Goal: Task Accomplishment & Management: Manage account settings

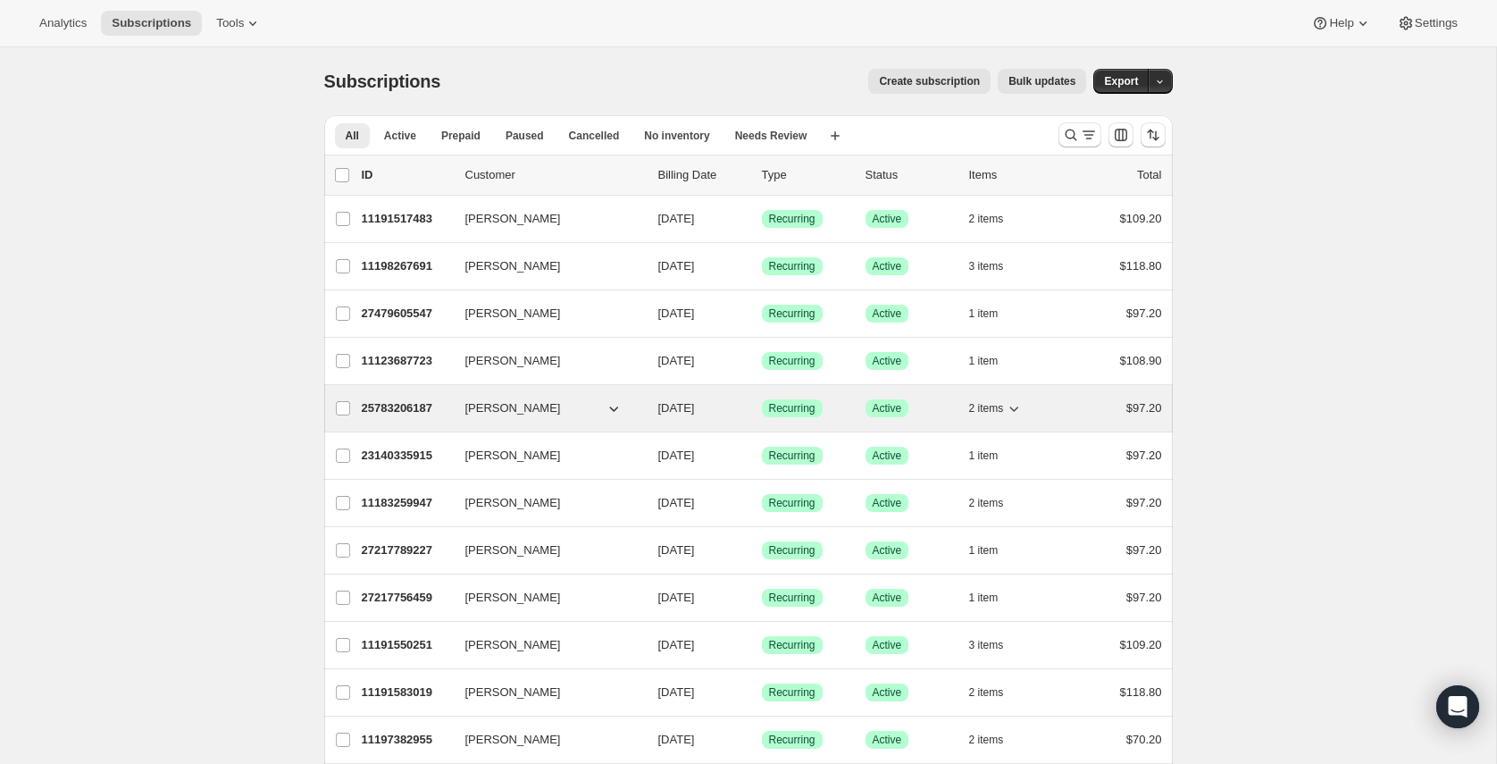
click at [382, 402] on p "25783206187" at bounding box center [406, 408] width 89 height 18
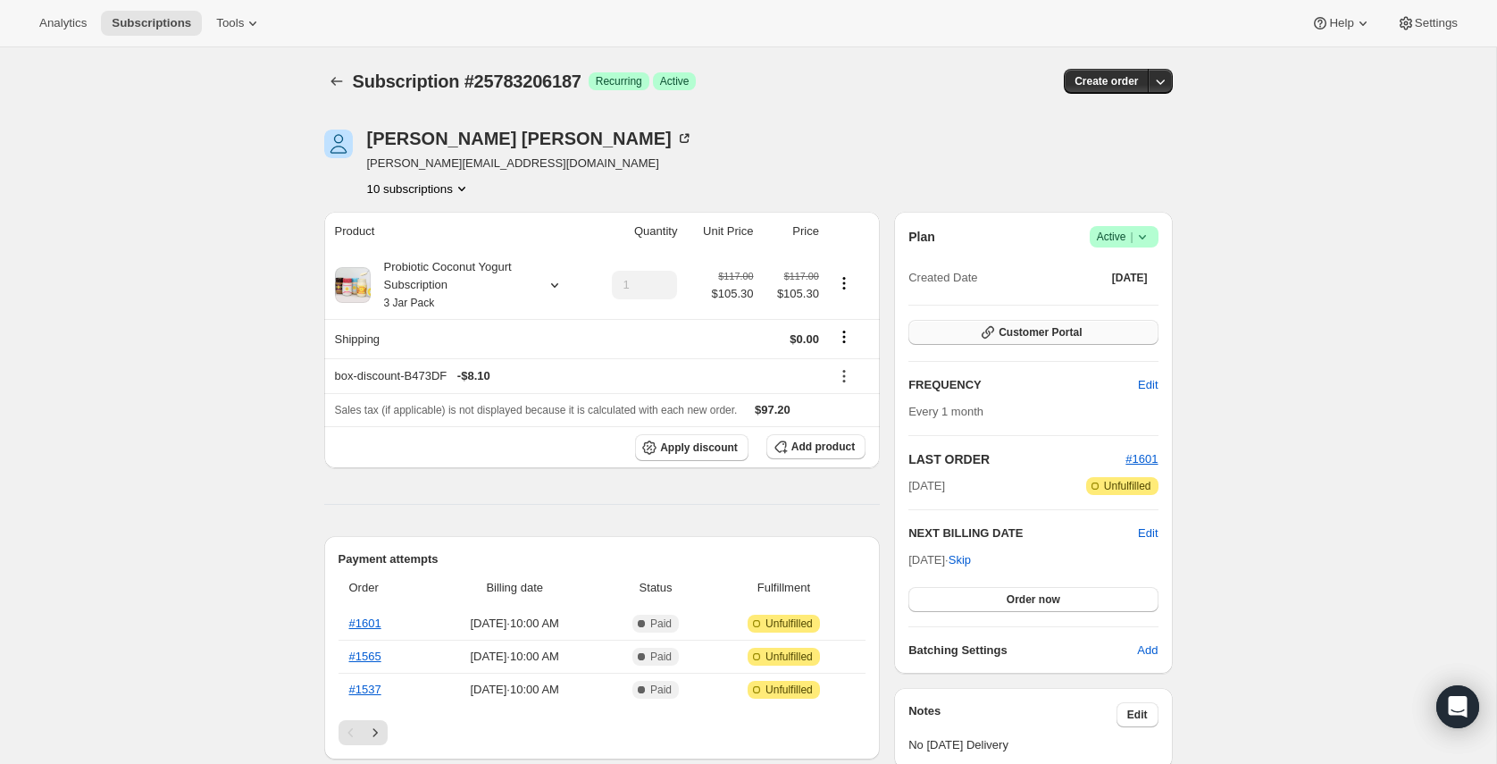
click at [1028, 335] on span "Customer Portal" at bounding box center [1040, 332] width 83 height 14
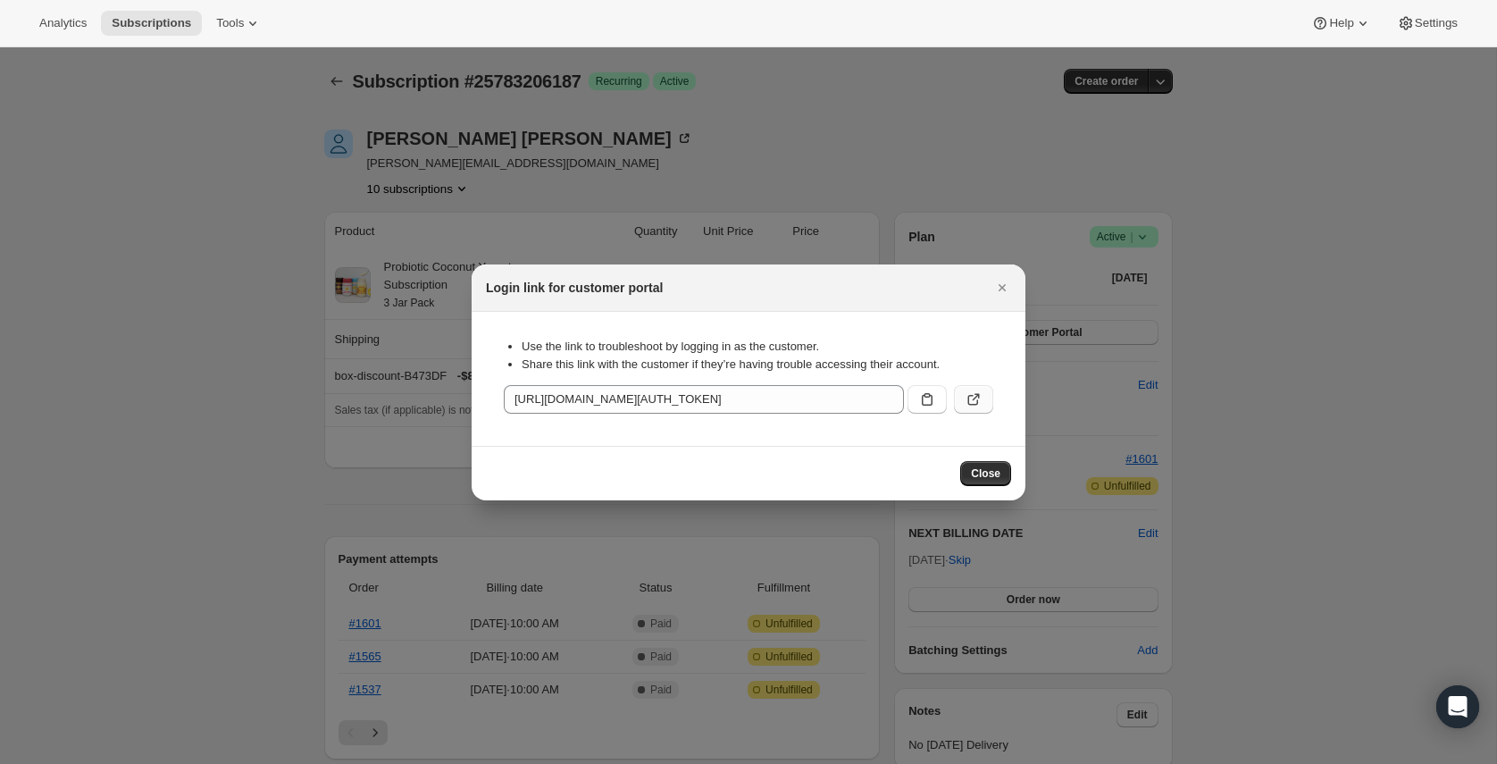
click at [975, 390] on icon ":rc4:" at bounding box center [974, 399] width 18 height 18
click at [969, 406] on icon ":rc4:" at bounding box center [974, 399] width 18 height 18
click at [965, 391] on icon ":rc4:" at bounding box center [974, 399] width 18 height 18
click at [969, 400] on icon ":rc4:" at bounding box center [974, 399] width 18 height 18
drag, startPoint x: 994, startPoint y: 285, endPoint x: 818, endPoint y: 179, distance: 205.6
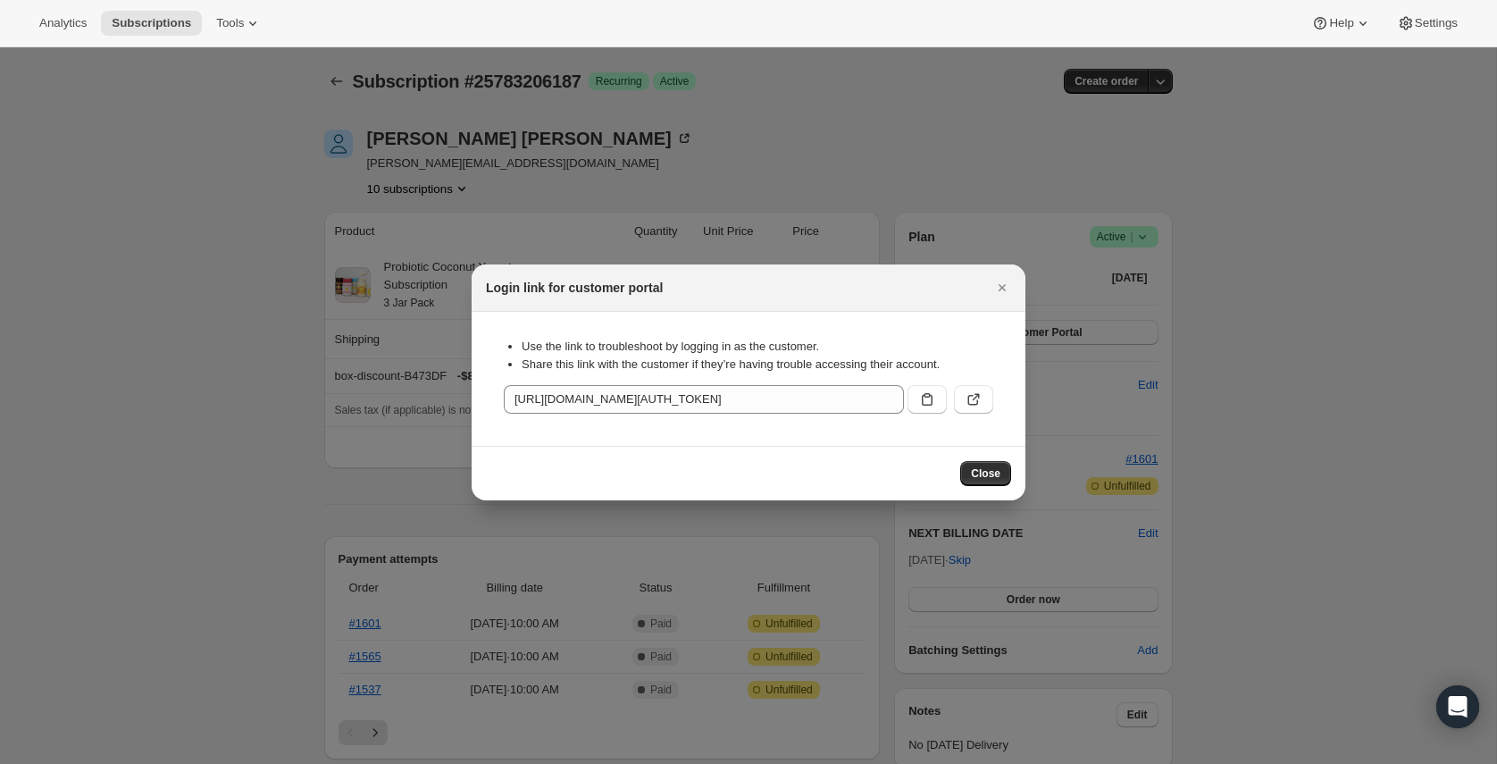
click at [994, 285] on icon "Close" at bounding box center [1003, 288] width 18 height 18
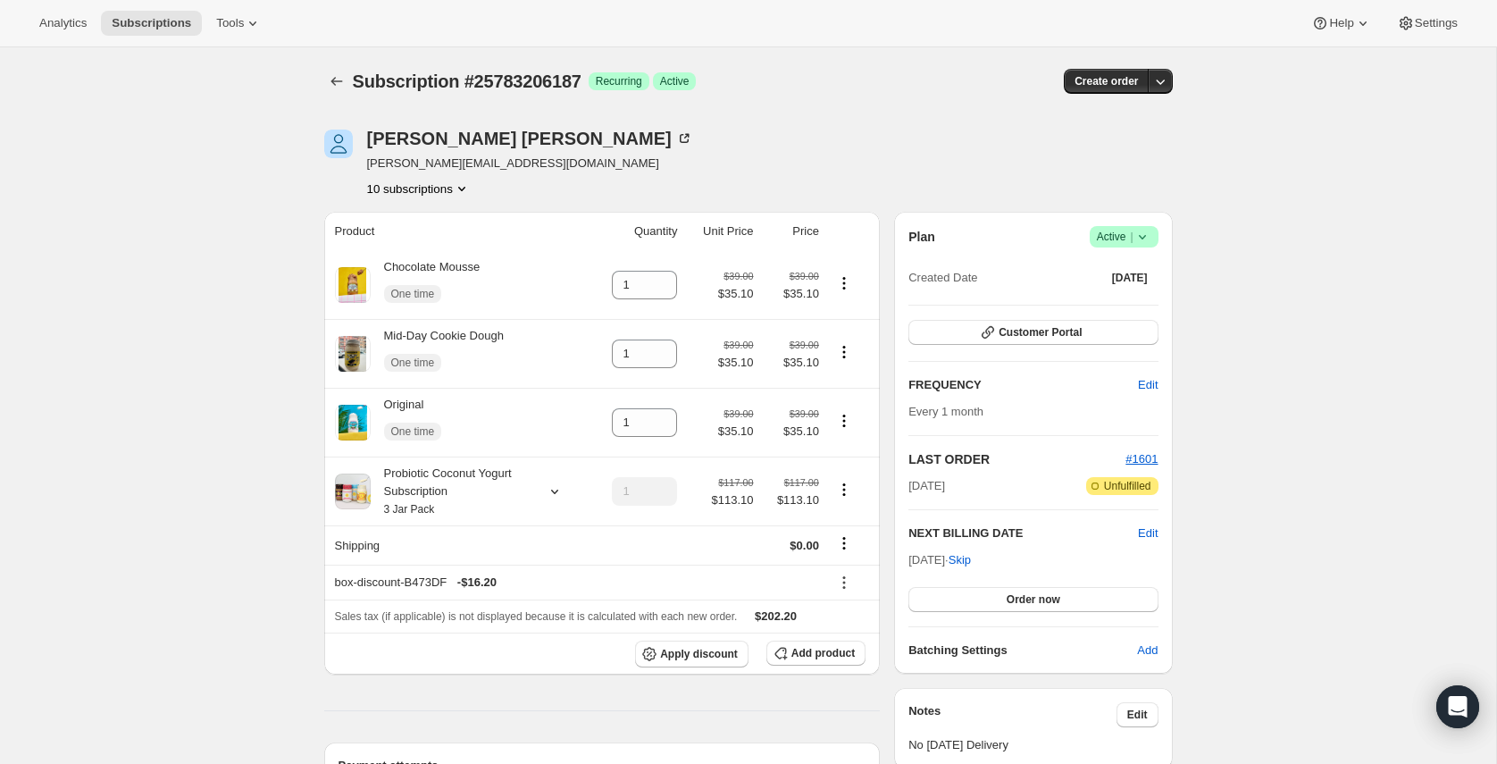
click at [446, 187] on button "10 subscriptions" at bounding box center [419, 189] width 104 height 18
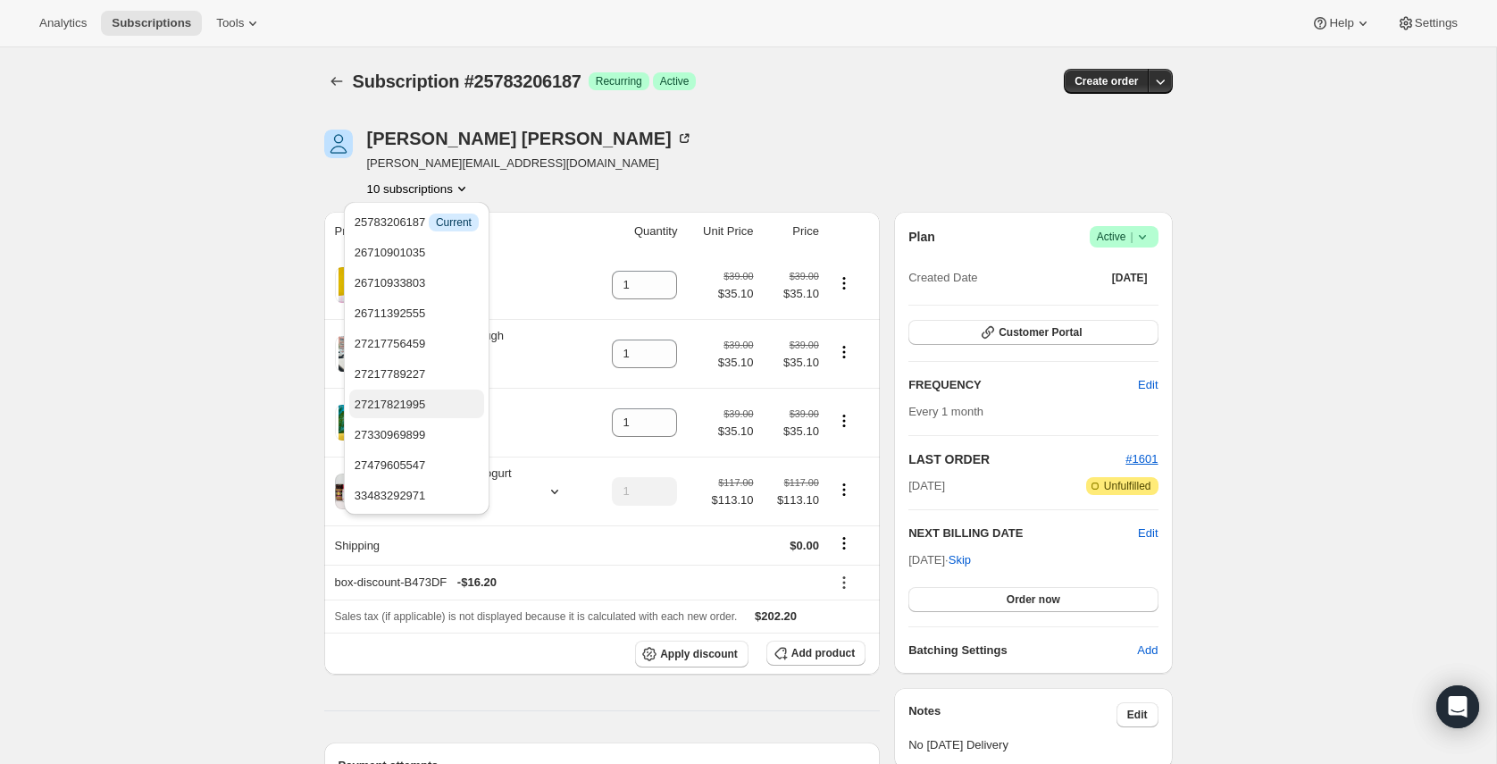
scroll to position [59, 0]
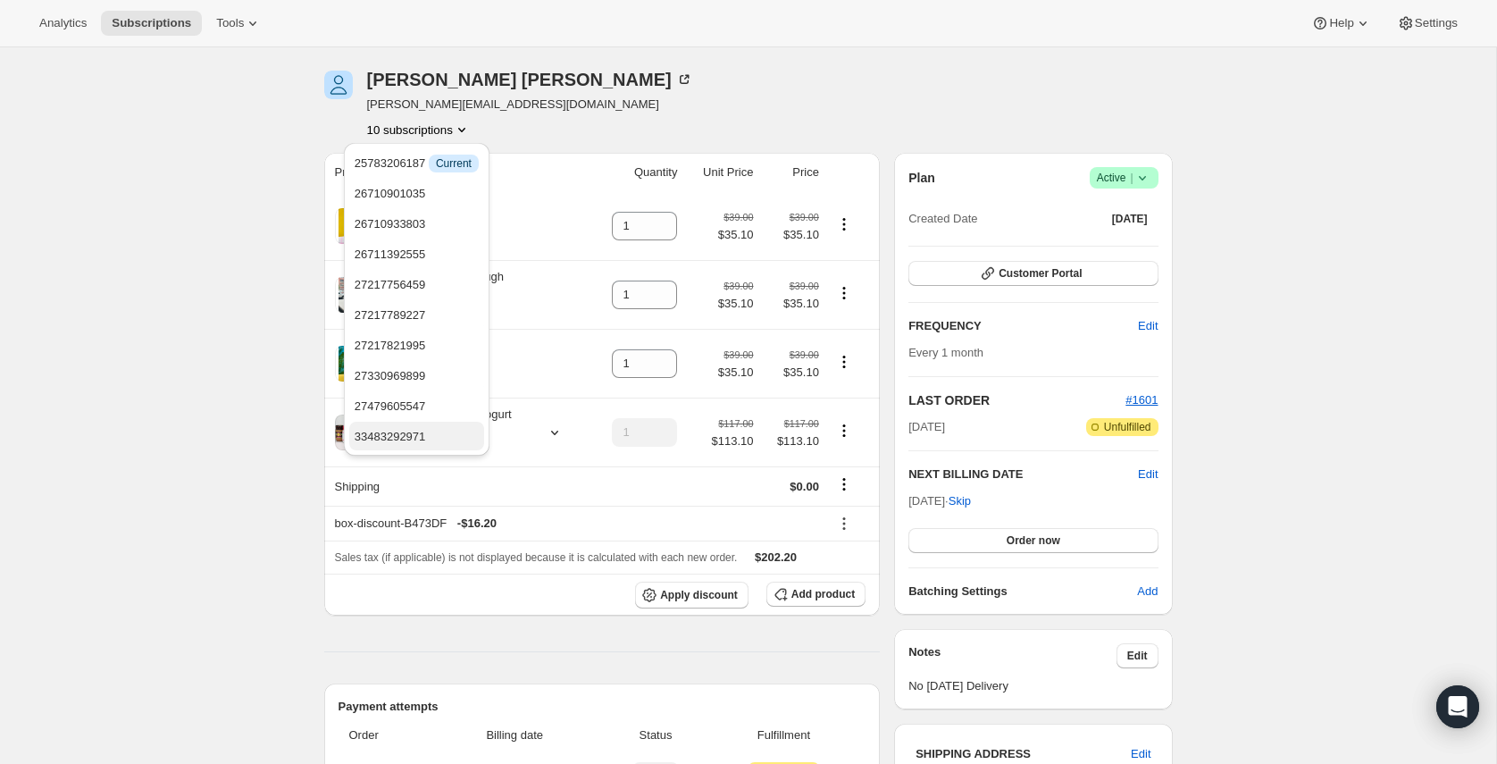
click at [433, 440] on span "33483292971" at bounding box center [417, 437] width 124 height 18
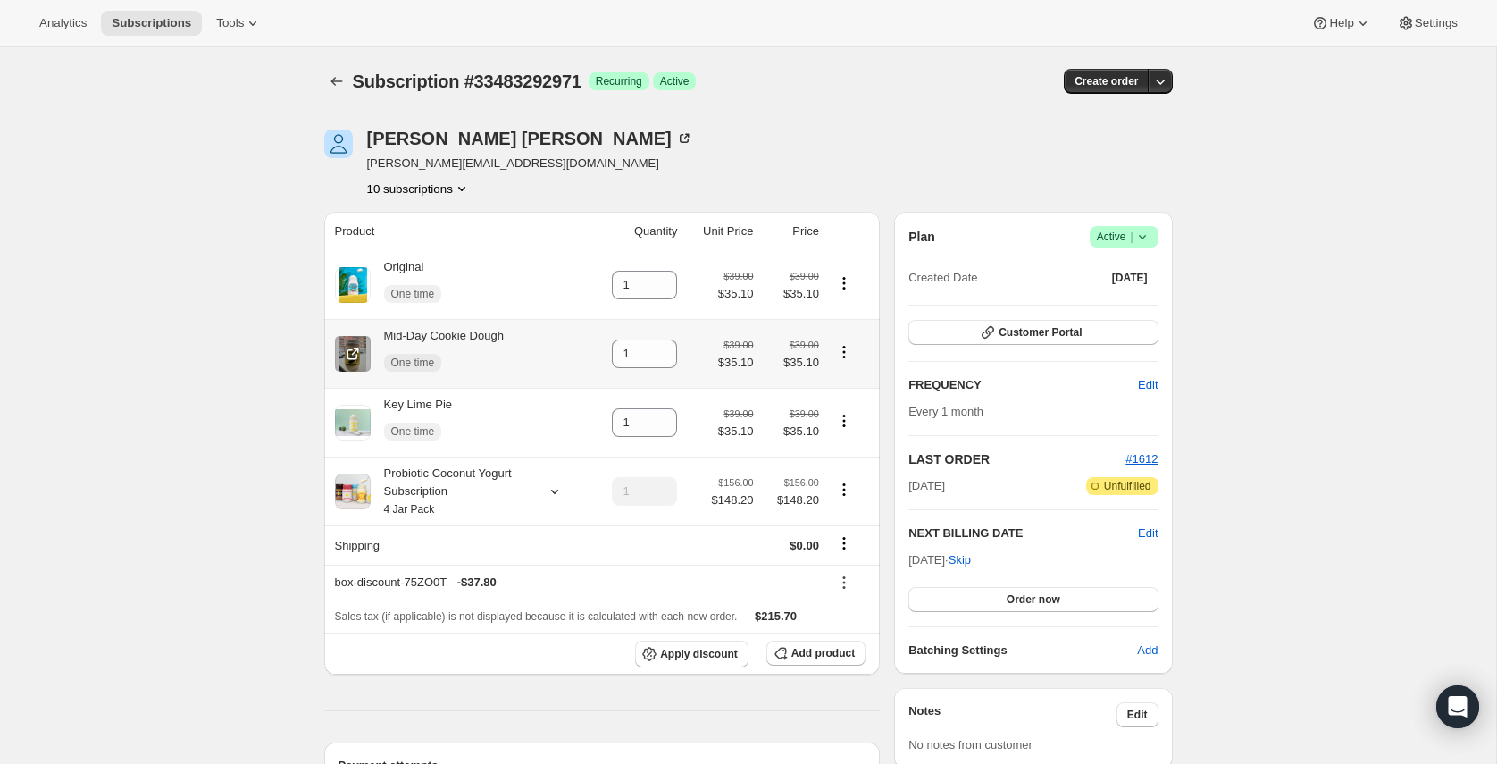
click at [843, 352] on icon "Product actions" at bounding box center [844, 352] width 18 height 18
click at [826, 389] on span "Remove" at bounding box center [830, 387] width 43 height 13
type input "0"
click at [845, 424] on icon "Product actions" at bounding box center [844, 421] width 18 height 18
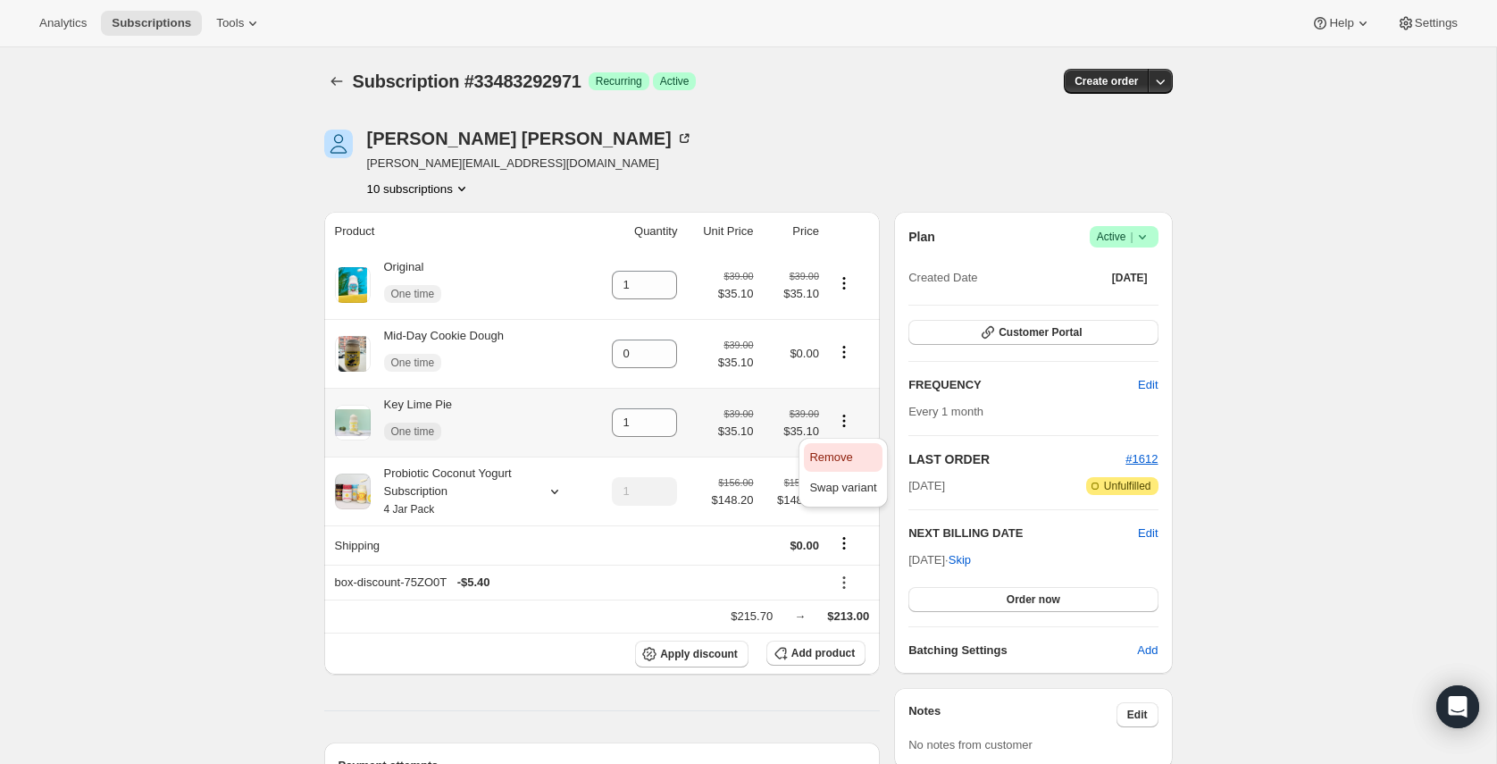
click at [834, 445] on button "Remove" at bounding box center [843, 457] width 78 height 29
type input "0"
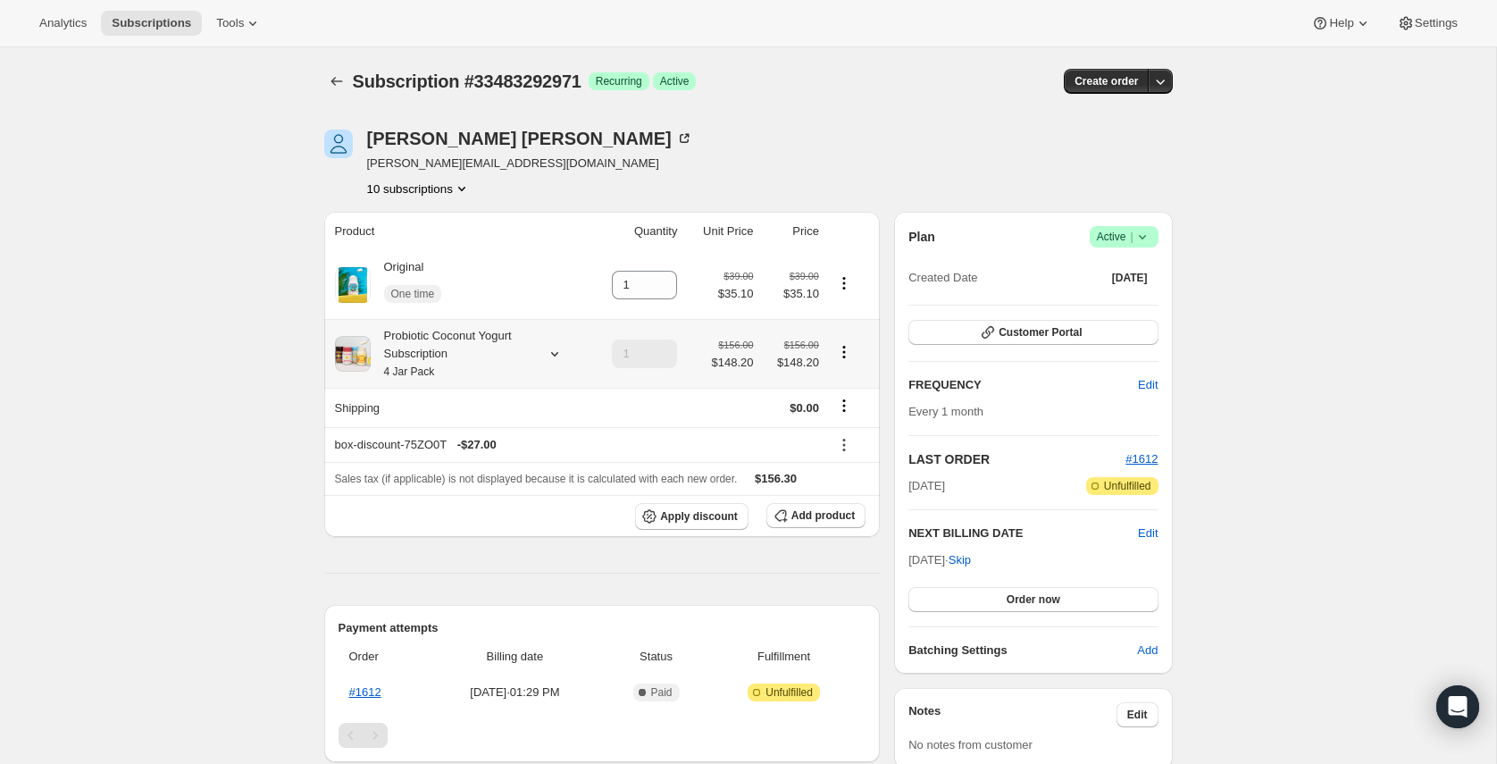
click at [454, 350] on div "Probiotic Coconut Yogurt Subscription 4 Jar Pack" at bounding box center [451, 354] width 161 height 54
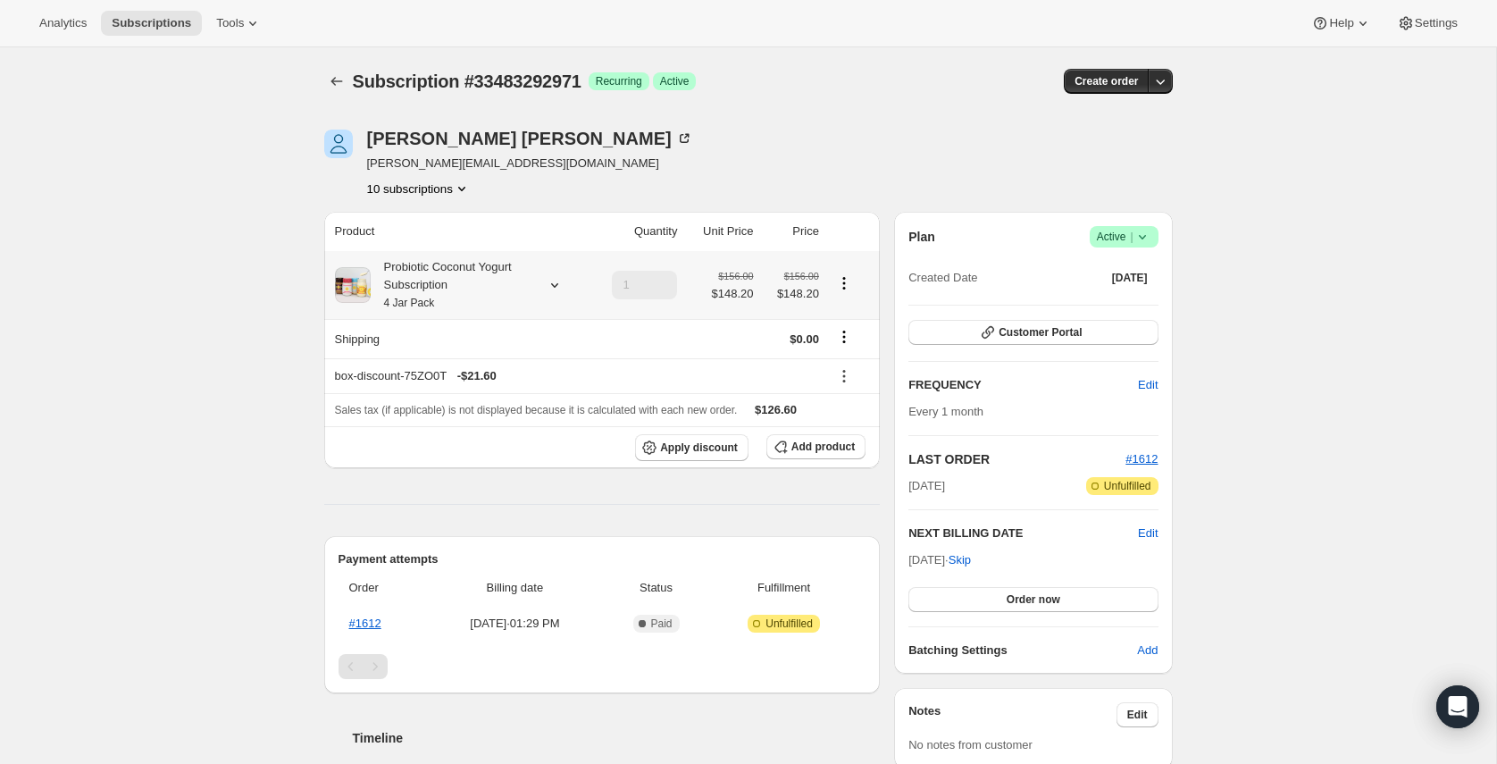
click at [458, 281] on div "Probiotic Coconut Yogurt Subscription 4 Jar Pack" at bounding box center [451, 285] width 161 height 54
click at [487, 465] on button "Edit box" at bounding box center [448, 473] width 152 height 25
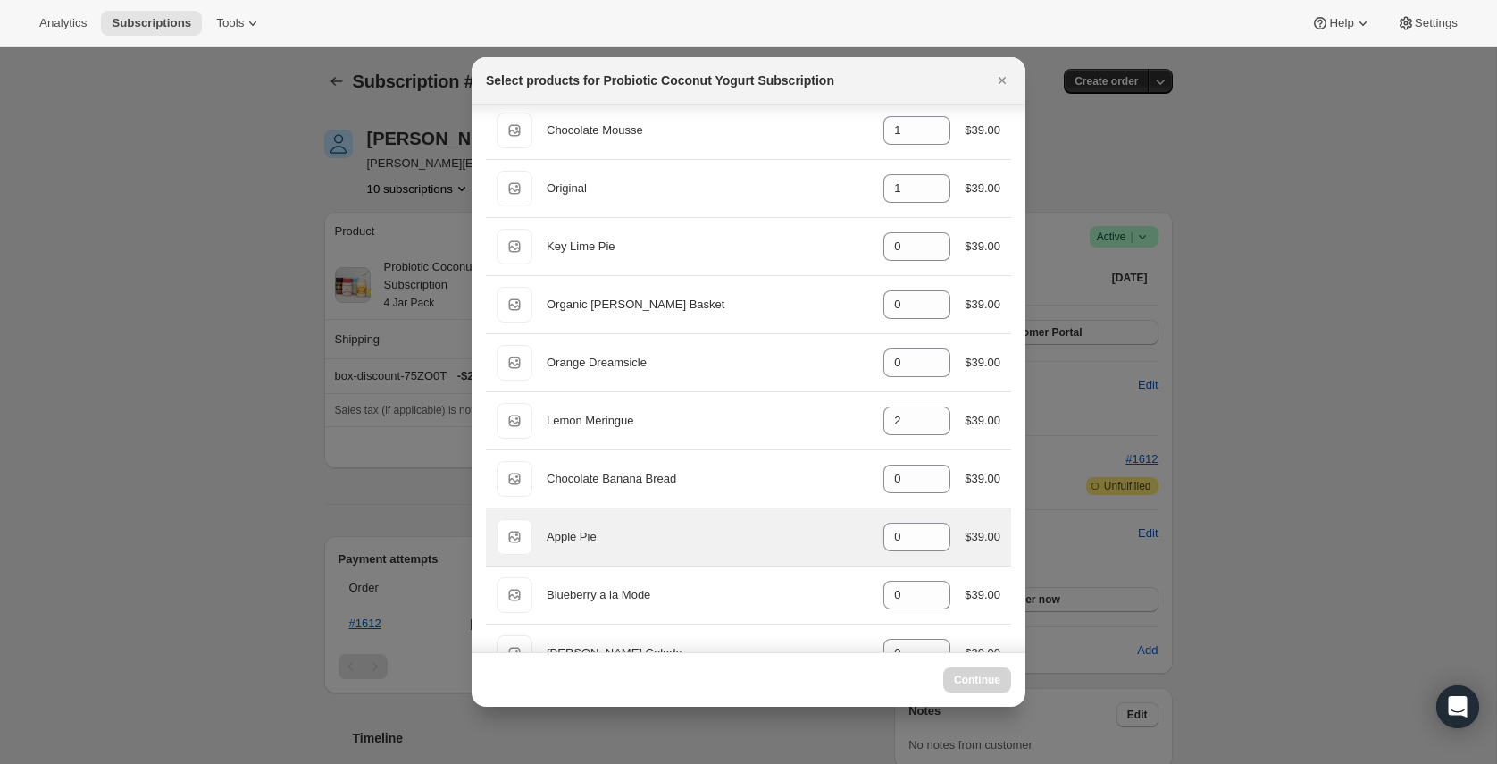
select select "gid://shopify/ProductVariant/45264005923115"
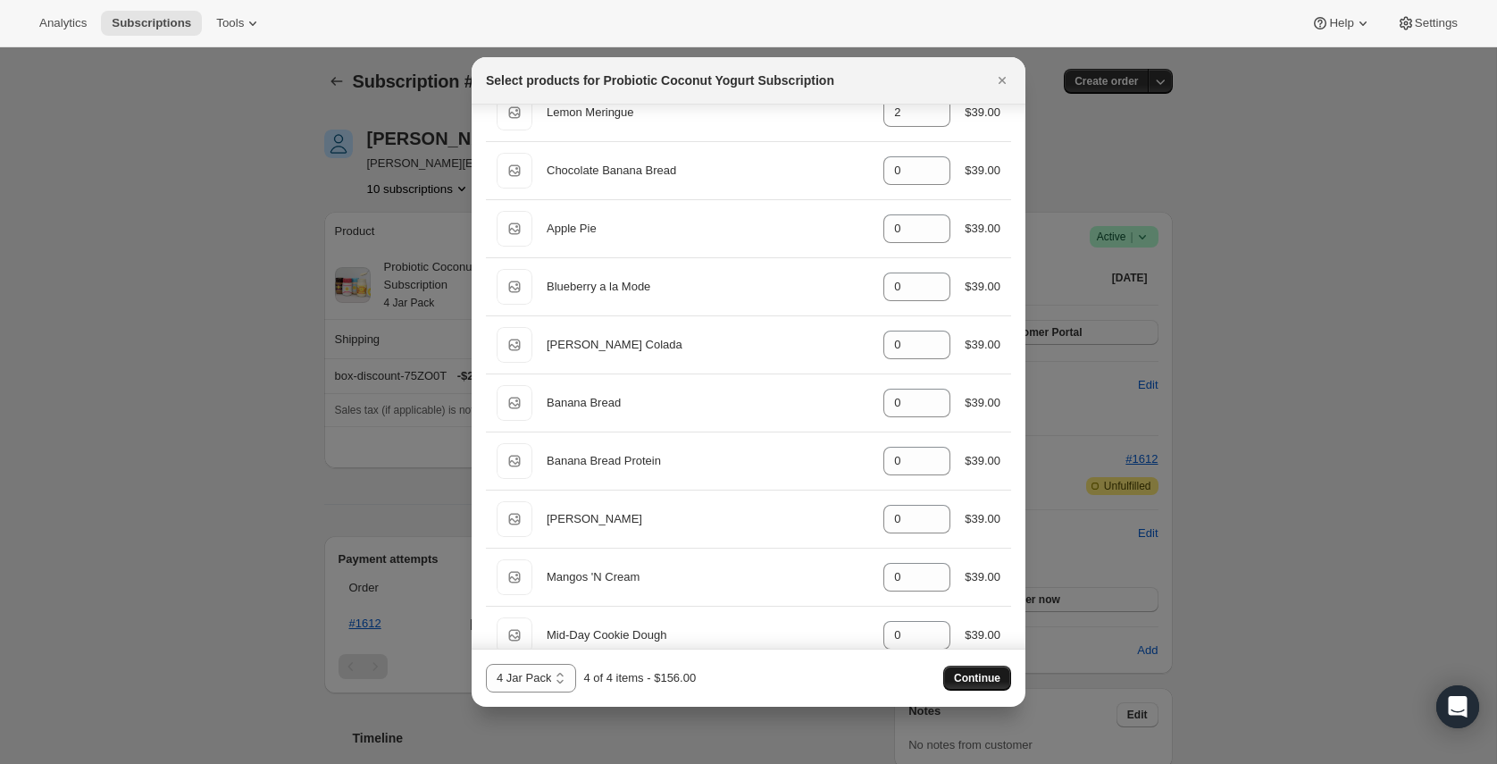
scroll to position [390, 0]
click at [977, 674] on span "Continue" at bounding box center [977, 678] width 46 height 14
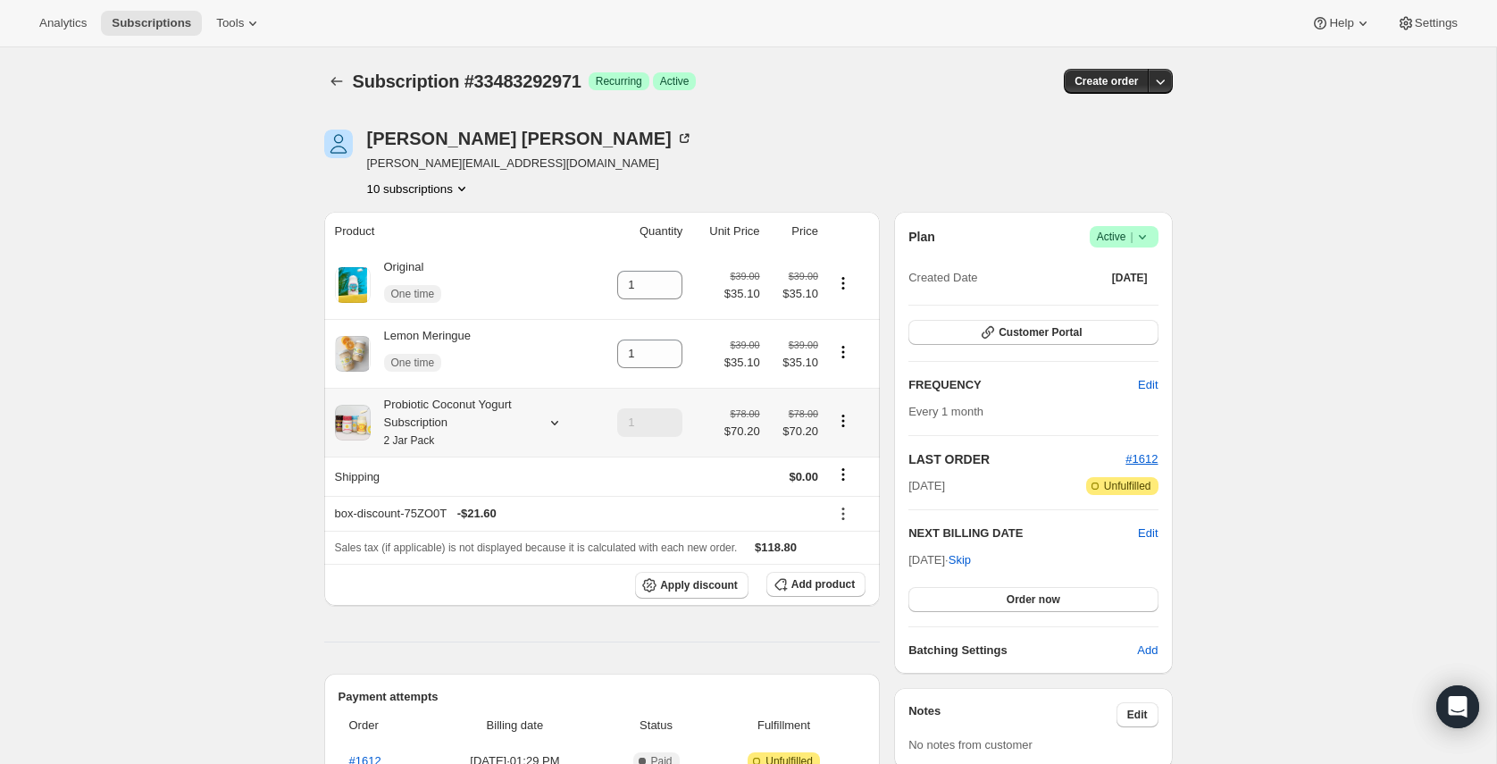
click at [431, 425] on div "Probiotic Coconut Yogurt Subscription 2 Jar Pack" at bounding box center [451, 423] width 161 height 54
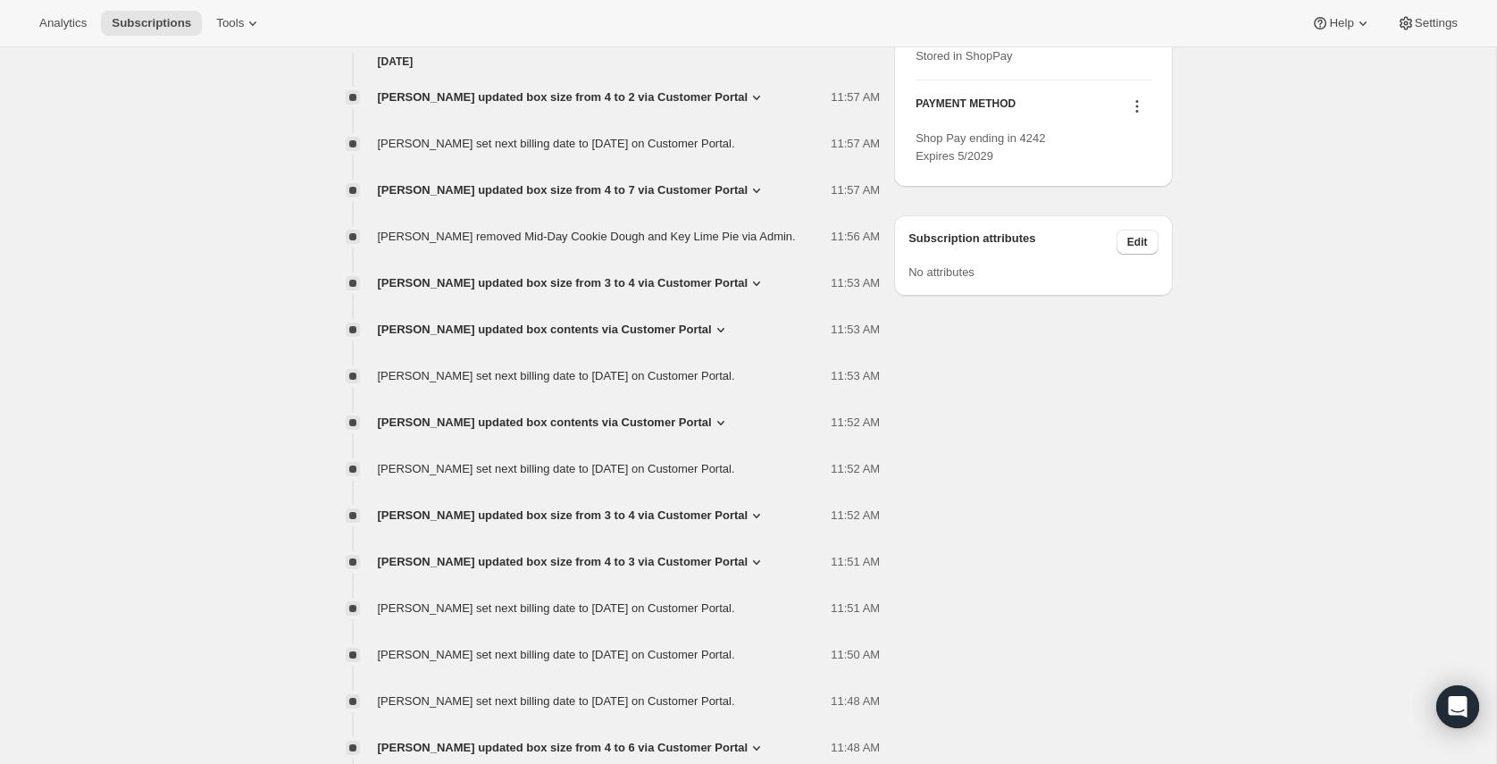
scroll to position [802, 0]
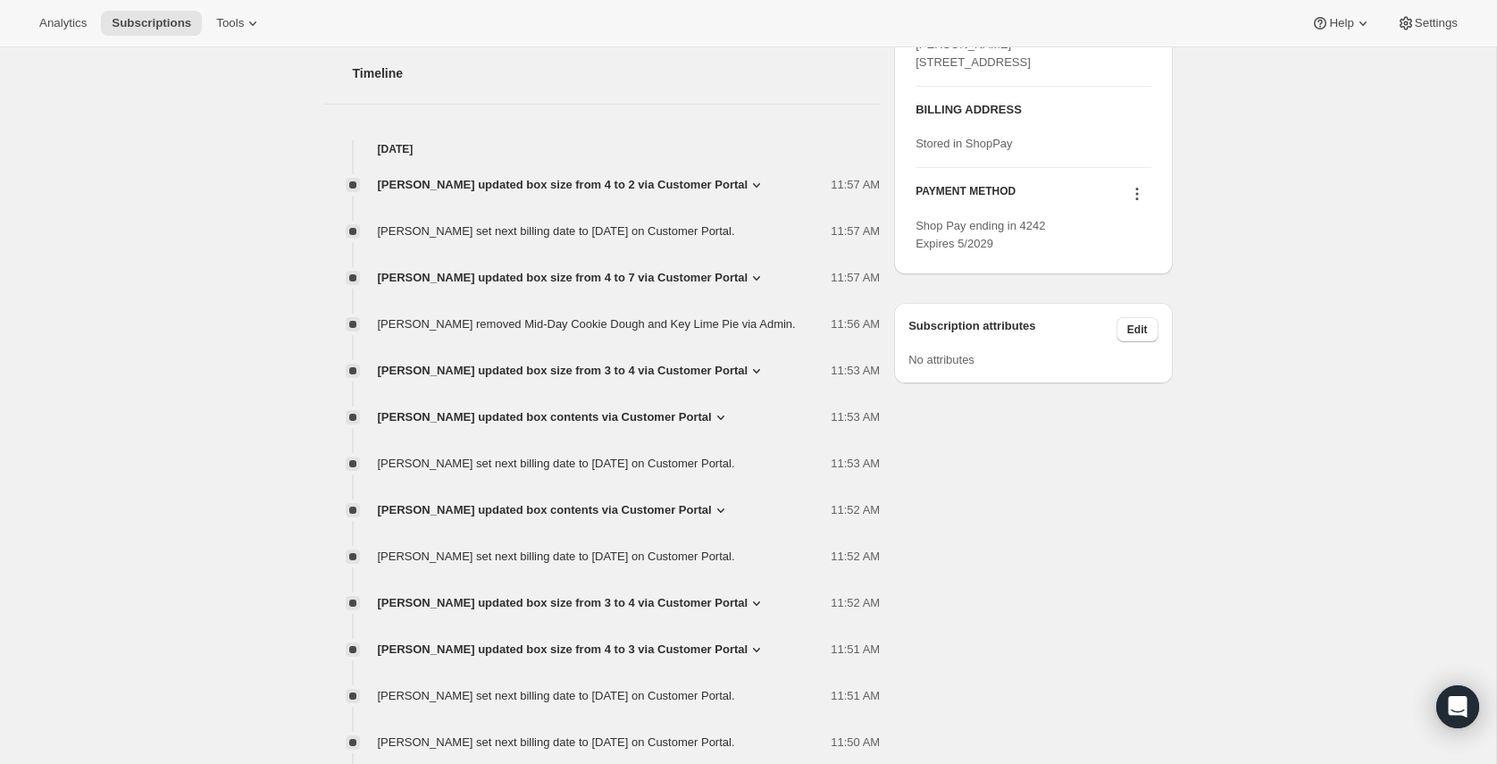
click at [512, 185] on span "[PERSON_NAME] updated box size from 4 to 2 via Customer Portal" at bounding box center [563, 185] width 371 height 18
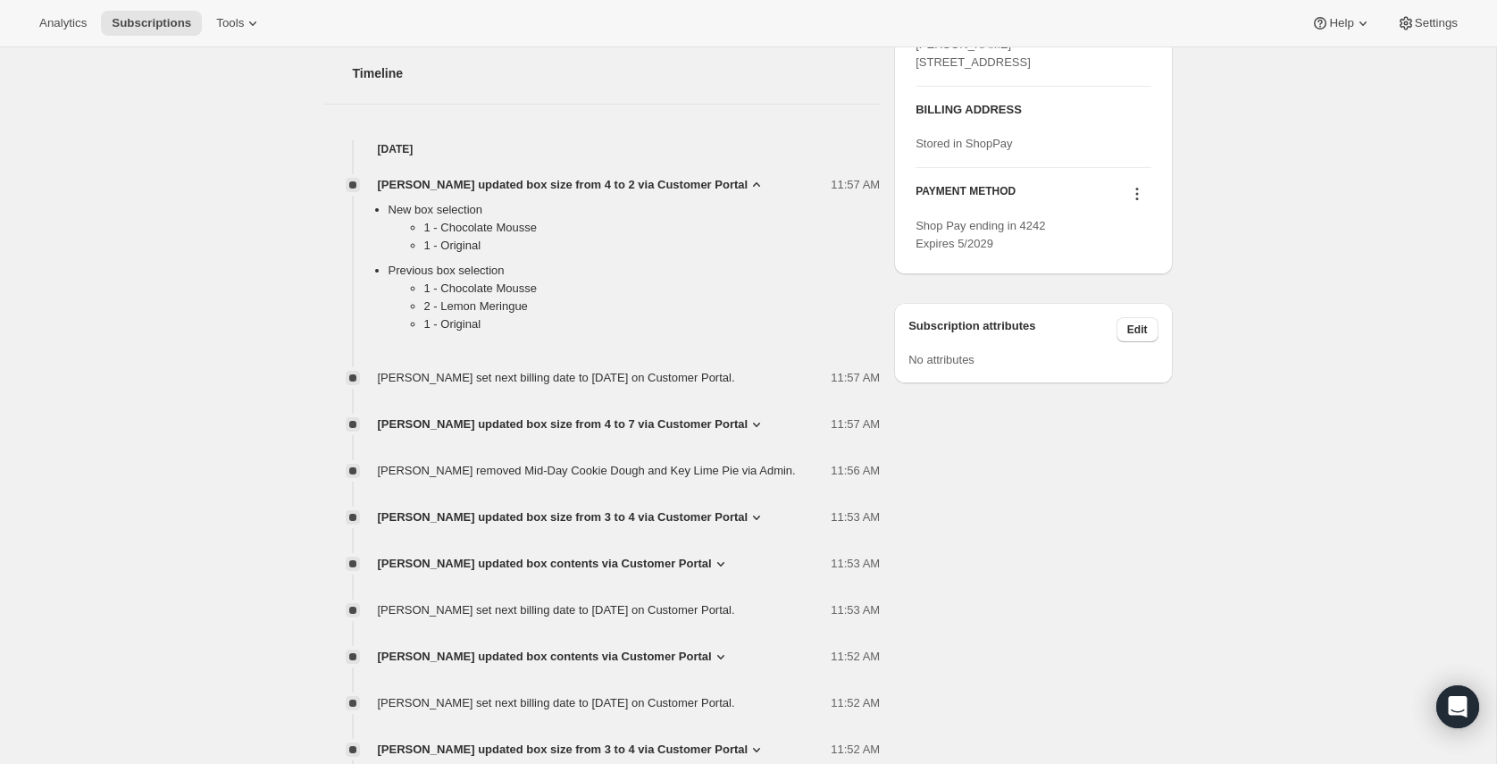
click at [498, 381] on span "[PERSON_NAME] set next billing date to [DATE] on Customer Portal." at bounding box center [556, 377] width 357 height 13
click at [597, 433] on span "[PERSON_NAME] updated box size from 4 to 7 via Customer Portal" at bounding box center [563, 424] width 371 height 18
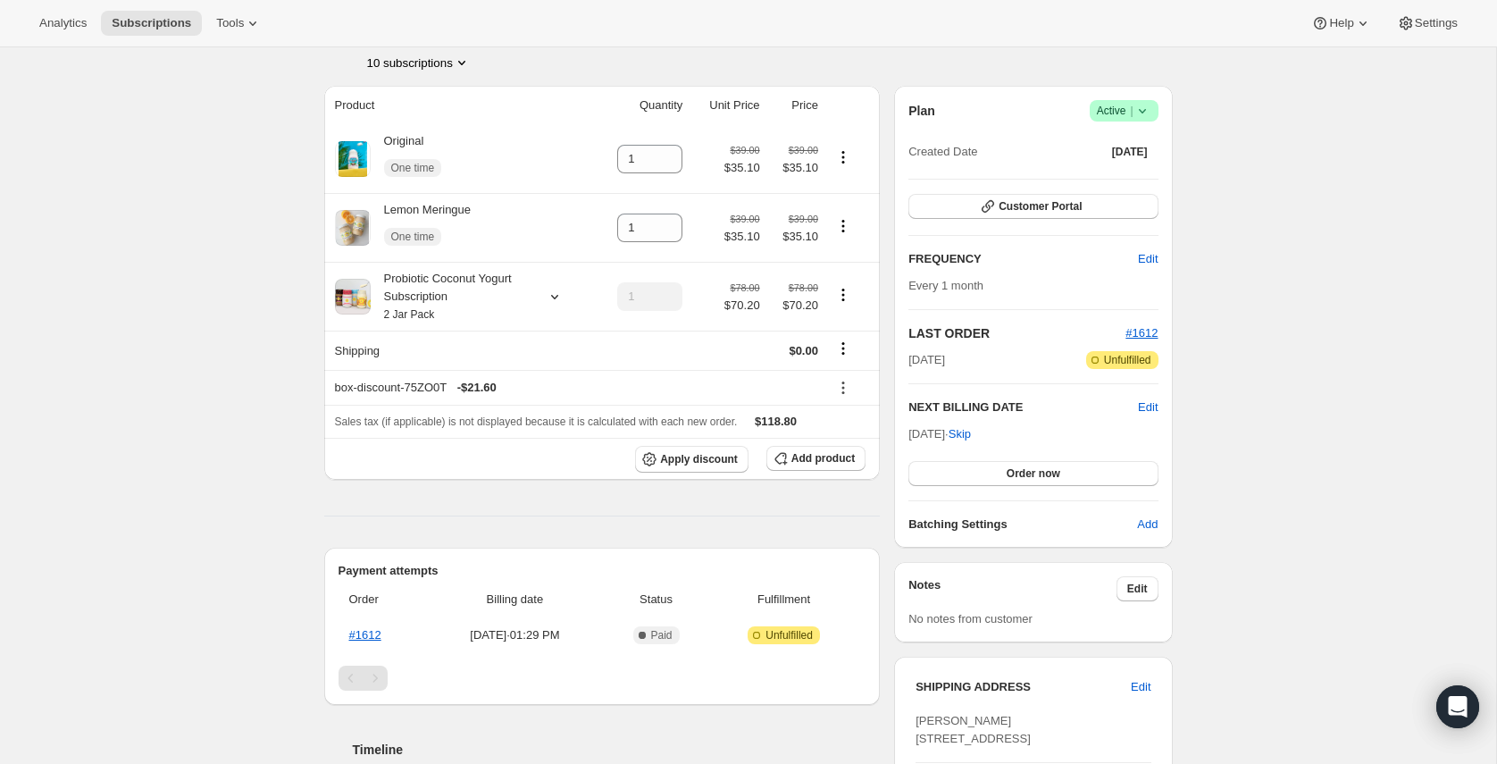
scroll to position [0, 0]
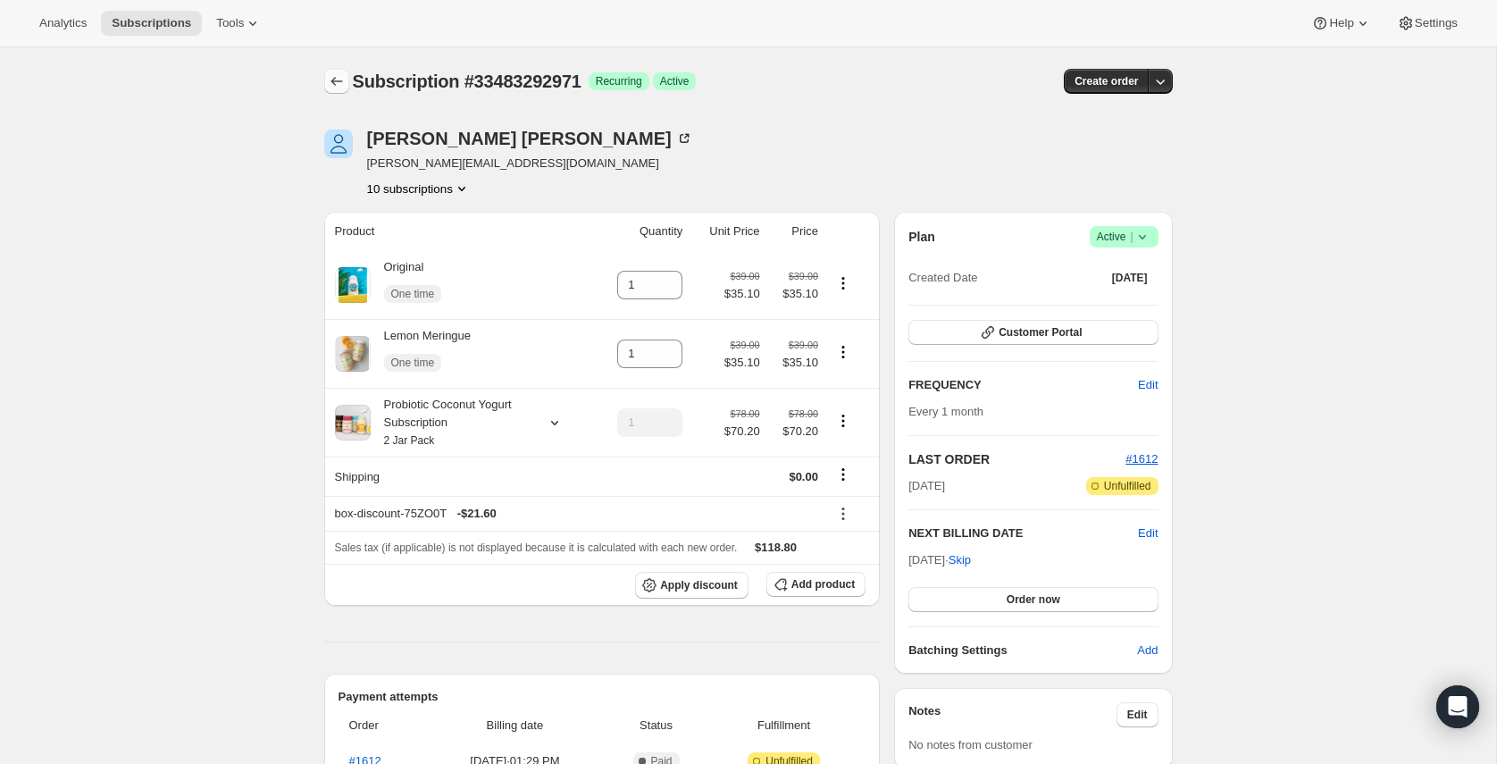
click at [342, 81] on icon "Subscriptions" at bounding box center [337, 81] width 18 height 18
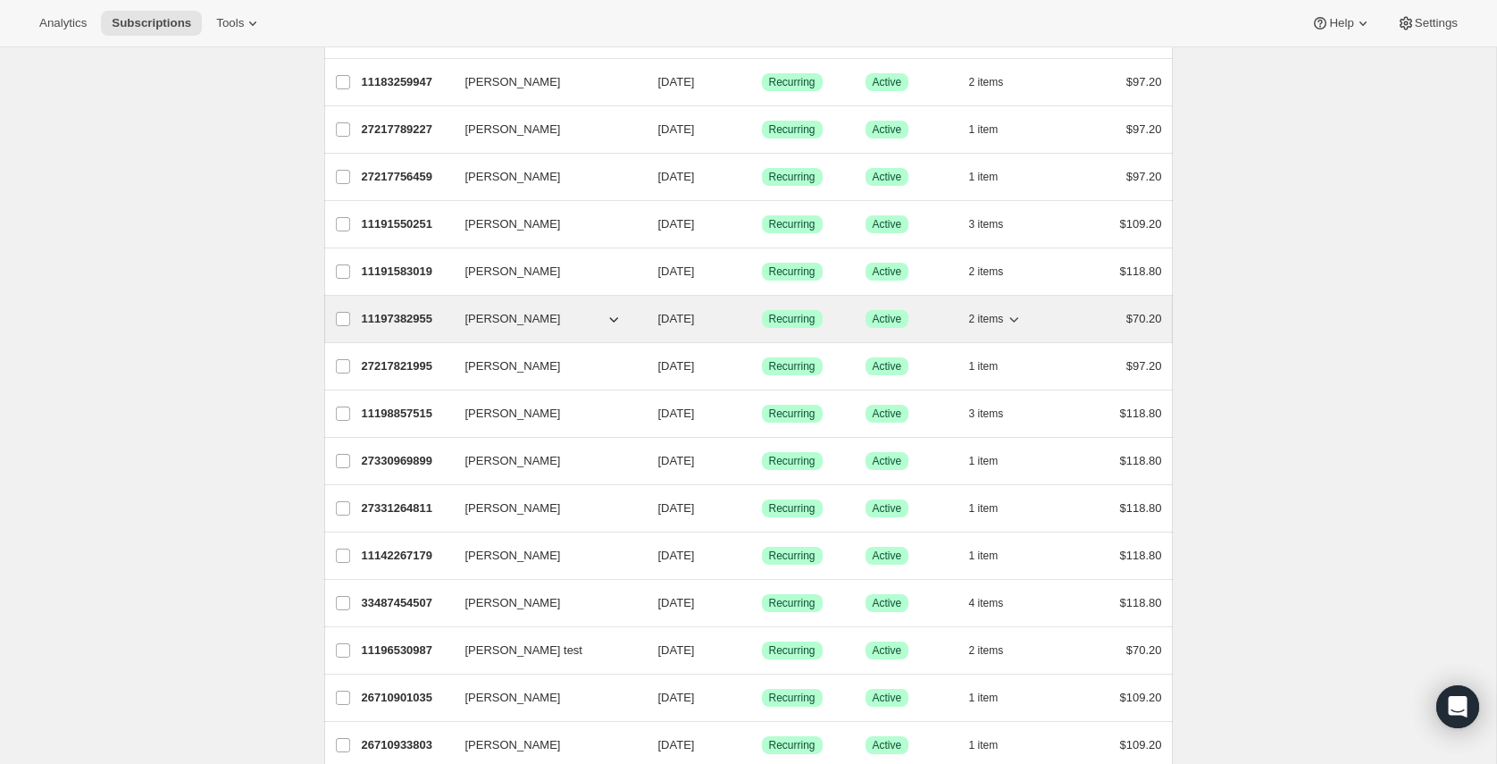
scroll to position [371, 0]
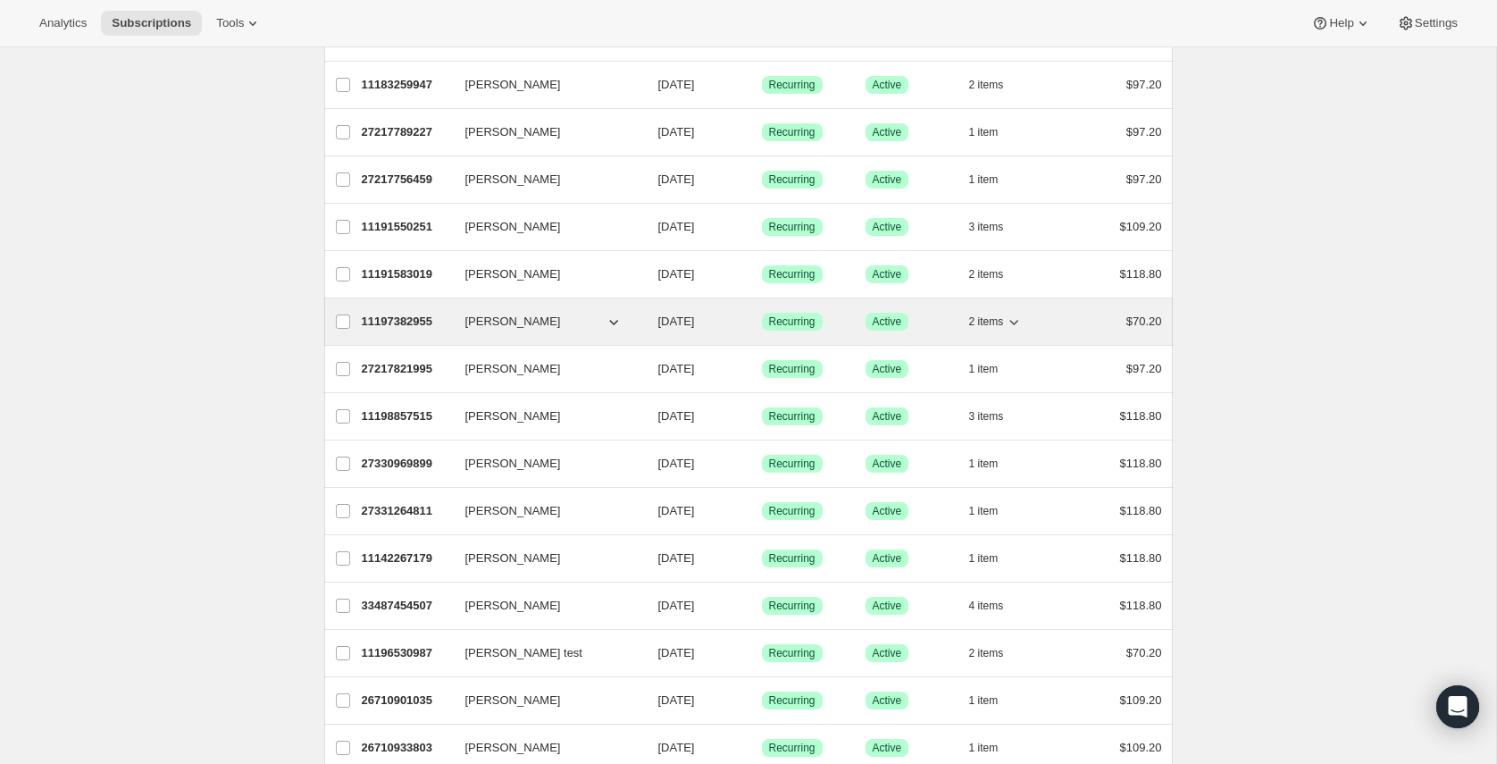
click at [402, 309] on div "11197382955 david barberich 10/21/2025 Success Recurring Success Active 2 items…" at bounding box center [762, 321] width 801 height 25
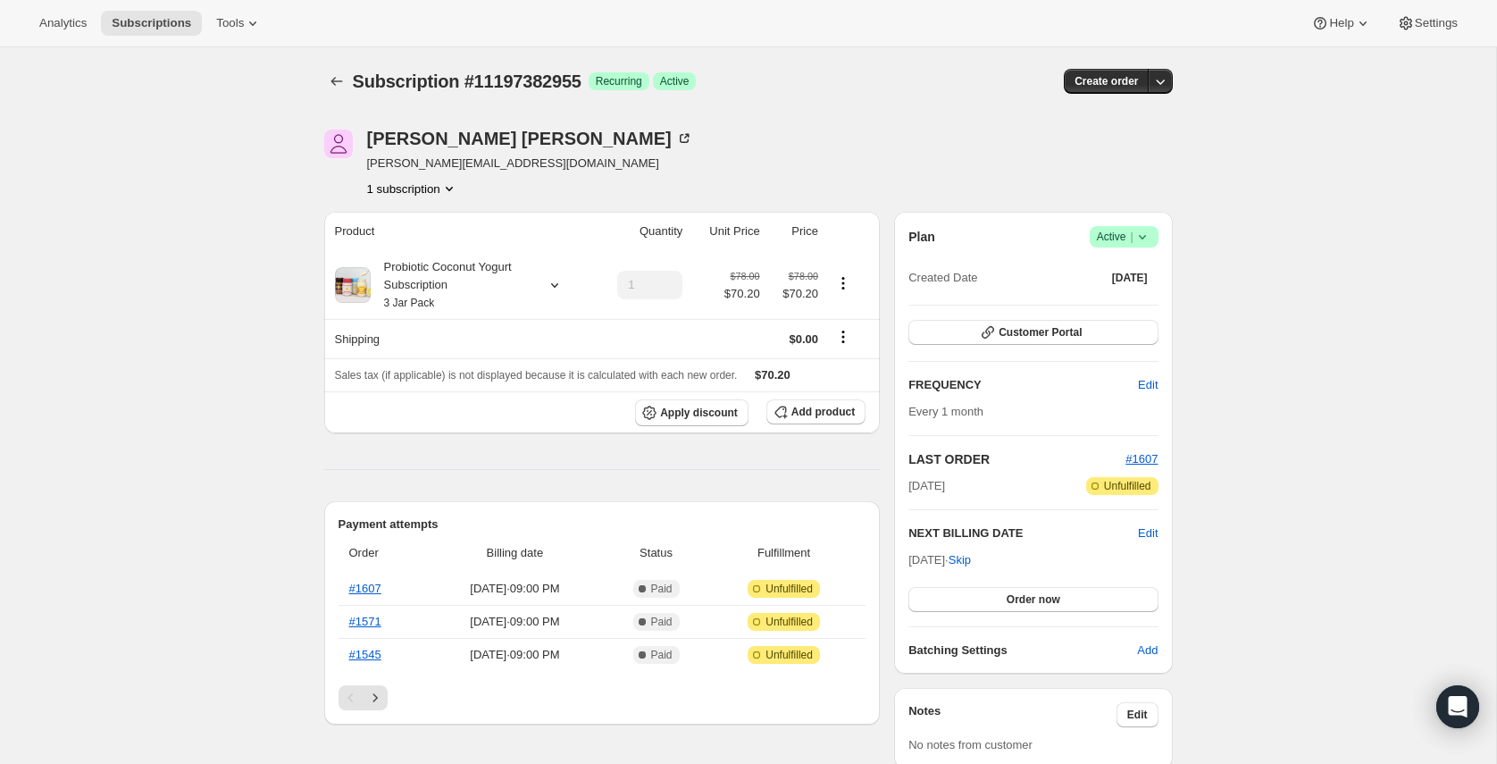
click at [432, 188] on button "1 subscription" at bounding box center [412, 189] width 91 height 18
click at [545, 180] on div "1 subscription" at bounding box center [530, 189] width 326 height 18
click at [1015, 340] on button "Customer Portal" at bounding box center [1033, 332] width 249 height 25
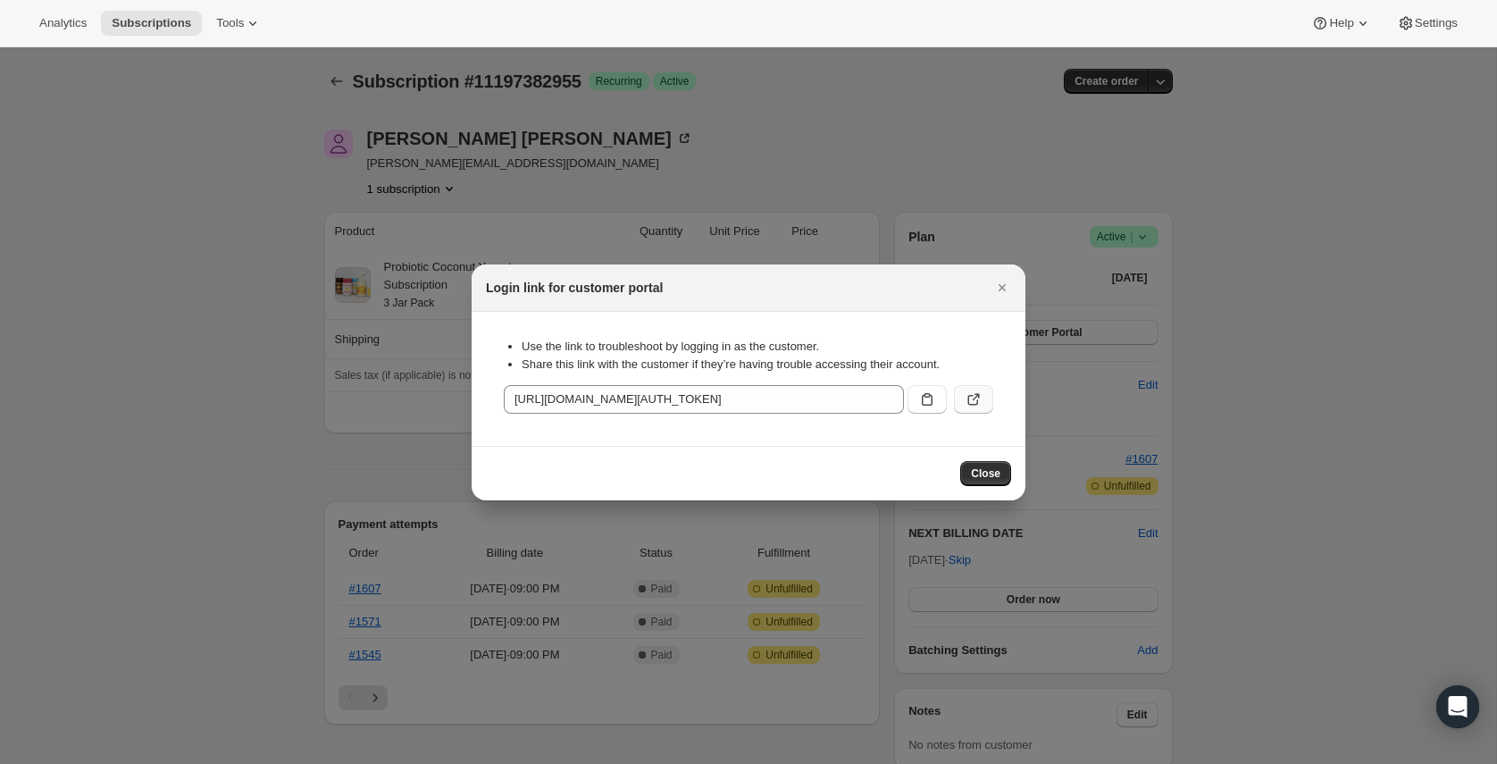
click at [981, 393] on icon ":rfi:" at bounding box center [974, 399] width 18 height 18
click at [1001, 289] on icon "Close" at bounding box center [1002, 287] width 7 height 7
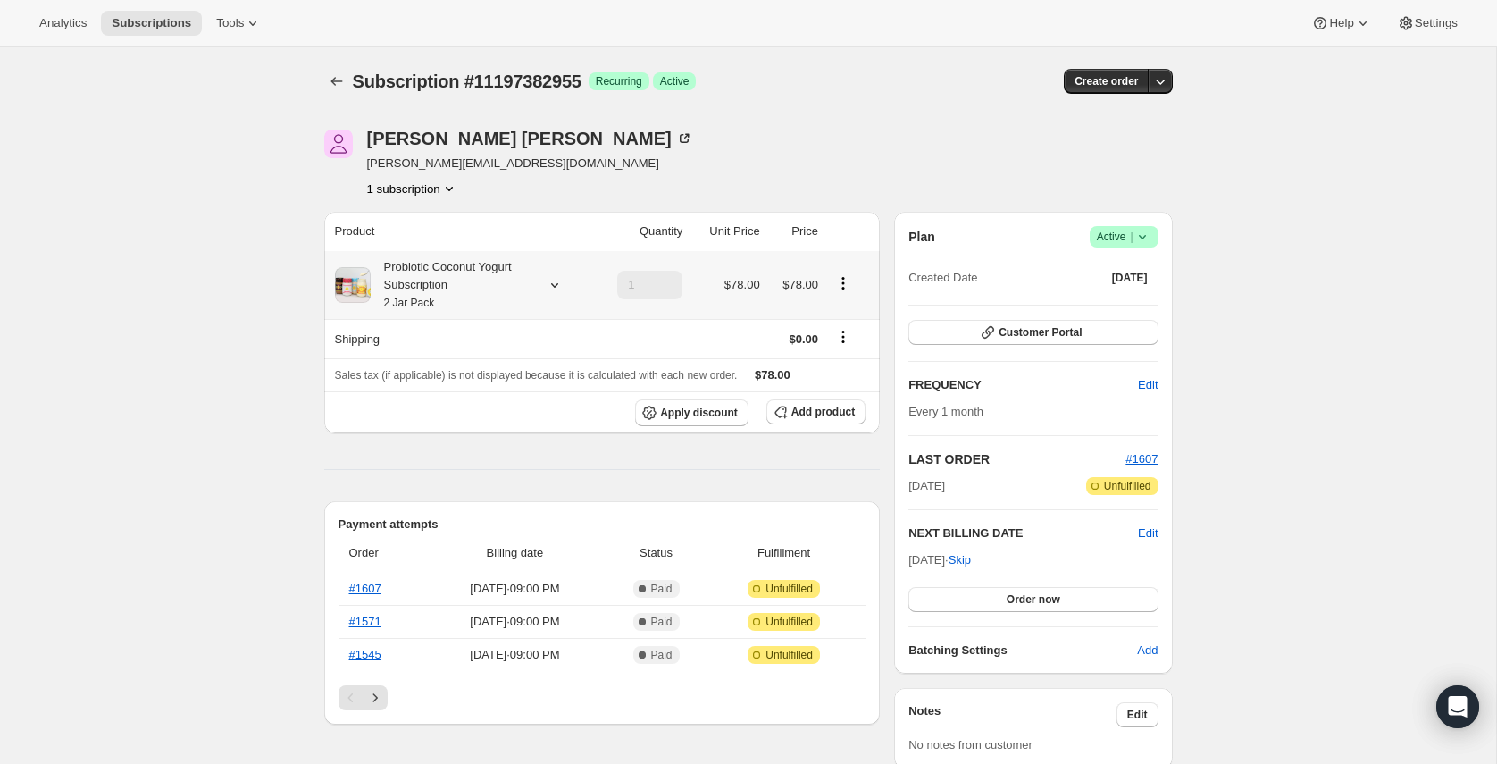
click at [457, 268] on div "Probiotic Coconut Yogurt Subscription 2 Jar Pack" at bounding box center [451, 285] width 161 height 54
click at [736, 147] on div "[PERSON_NAME] [PERSON_NAME][EMAIL_ADDRESS][DOMAIN_NAME] 1 subscription" at bounding box center [621, 164] width 594 height 68
